Goal: Use online tool/utility: Utilize a website feature to perform a specific function

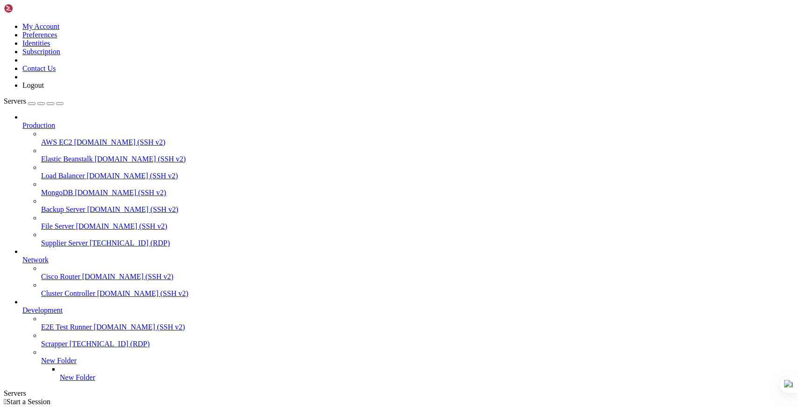
click at [75, 239] on span "Supplier Server" at bounding box center [64, 243] width 47 height 8
